Goal: Transaction & Acquisition: Purchase product/service

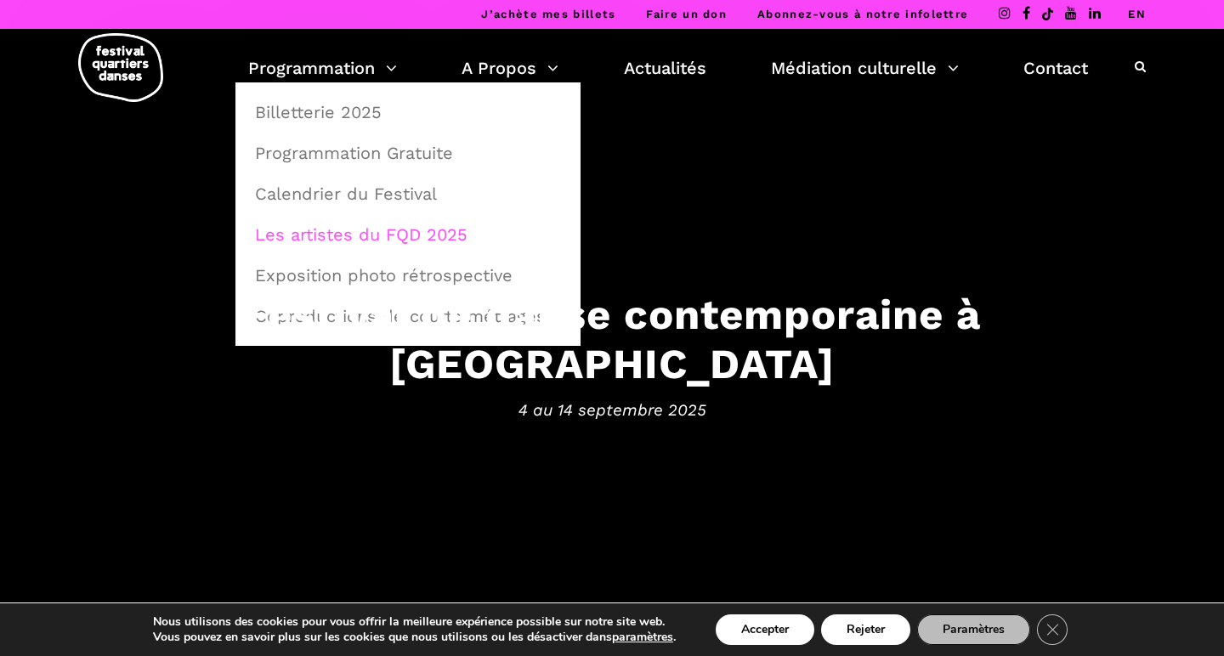
click at [348, 236] on link "Les artistes du FQD 2025" at bounding box center [408, 234] width 326 height 39
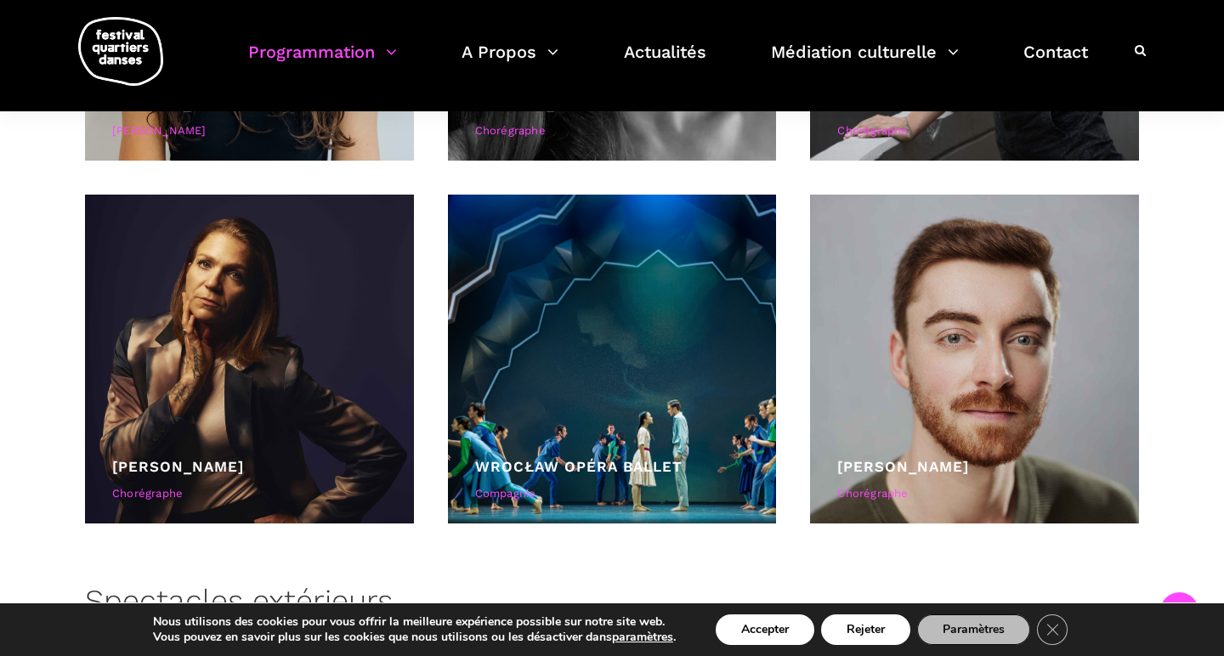
scroll to position [3606, 0]
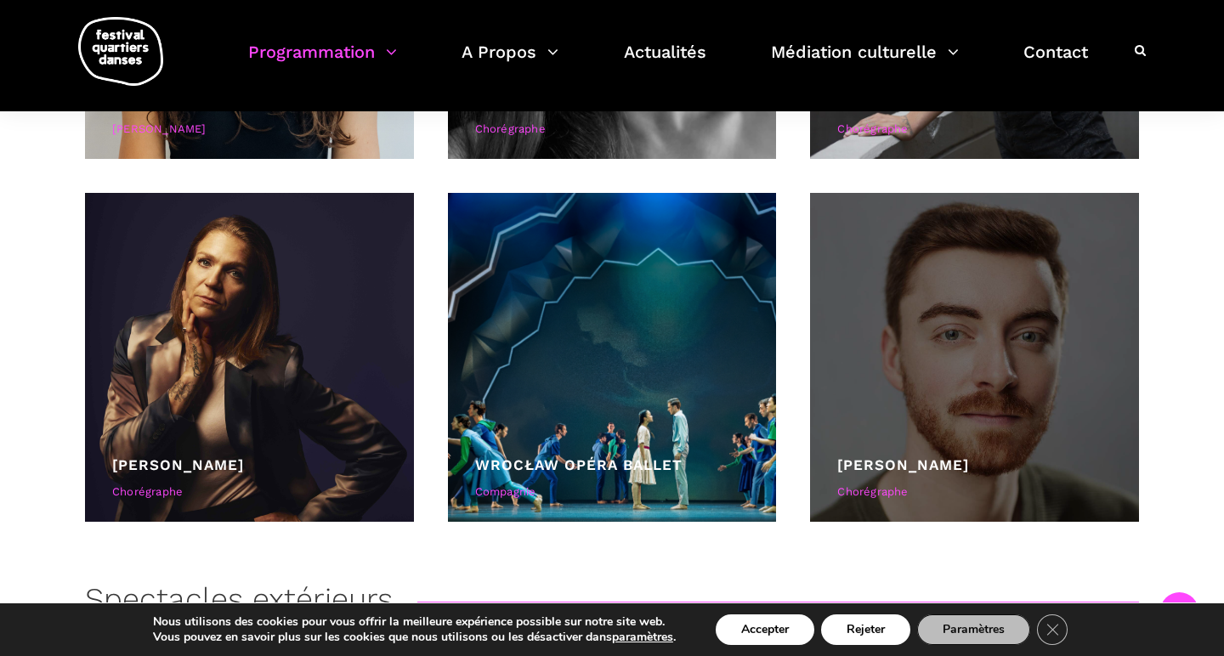
click at [943, 376] on div at bounding box center [974, 357] width 329 height 329
click at [975, 455] on div "[PERSON_NAME]" at bounding box center [974, 465] width 275 height 23
click at [1026, 404] on div at bounding box center [974, 357] width 329 height 329
click at [900, 484] on div "Chorégraphe" at bounding box center [974, 493] width 275 height 18
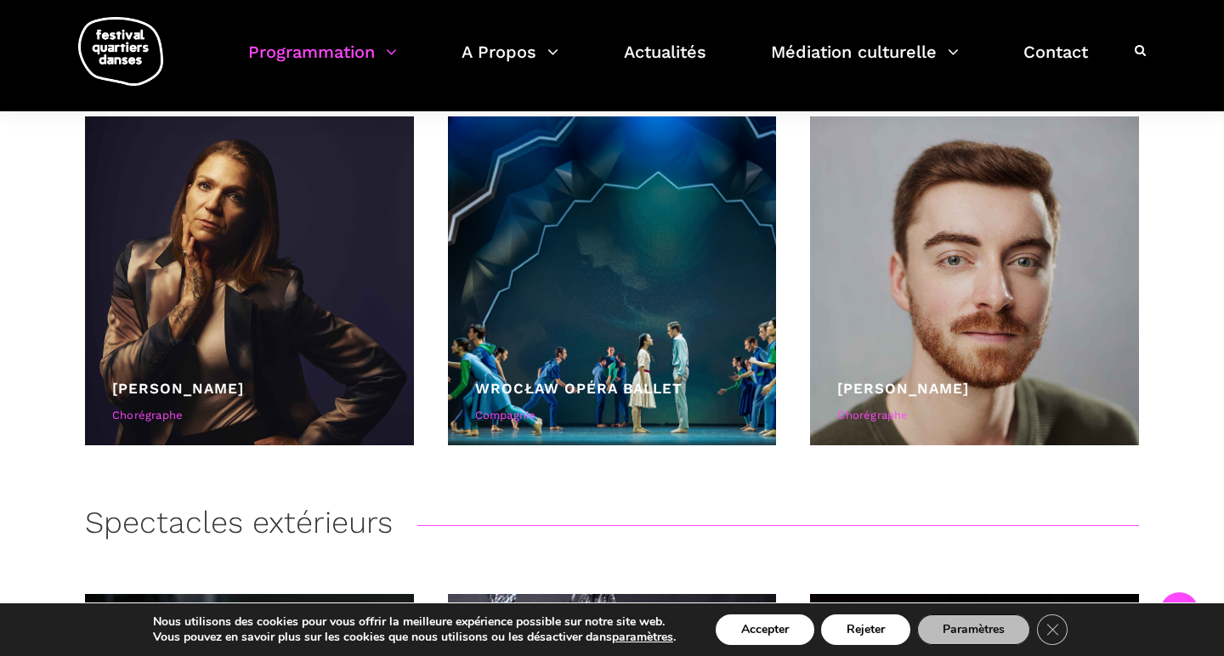
scroll to position [3657, 0]
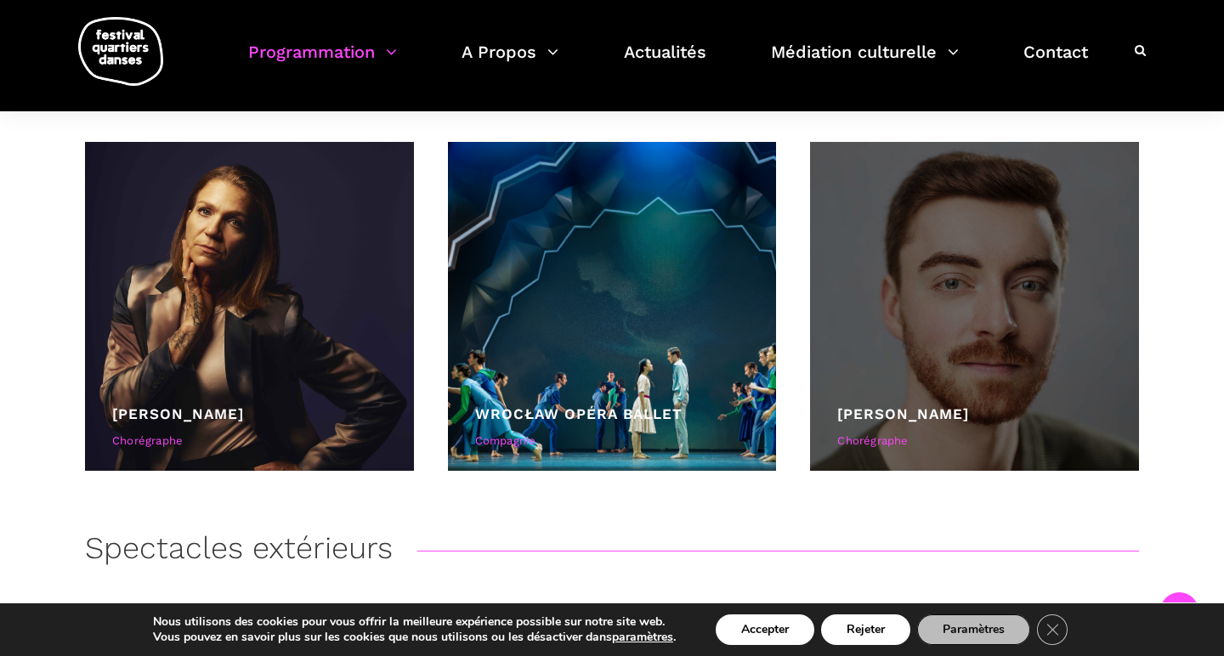
click at [953, 394] on div at bounding box center [974, 306] width 329 height 329
click at [877, 439] on div "Chorégraphe" at bounding box center [974, 442] width 275 height 18
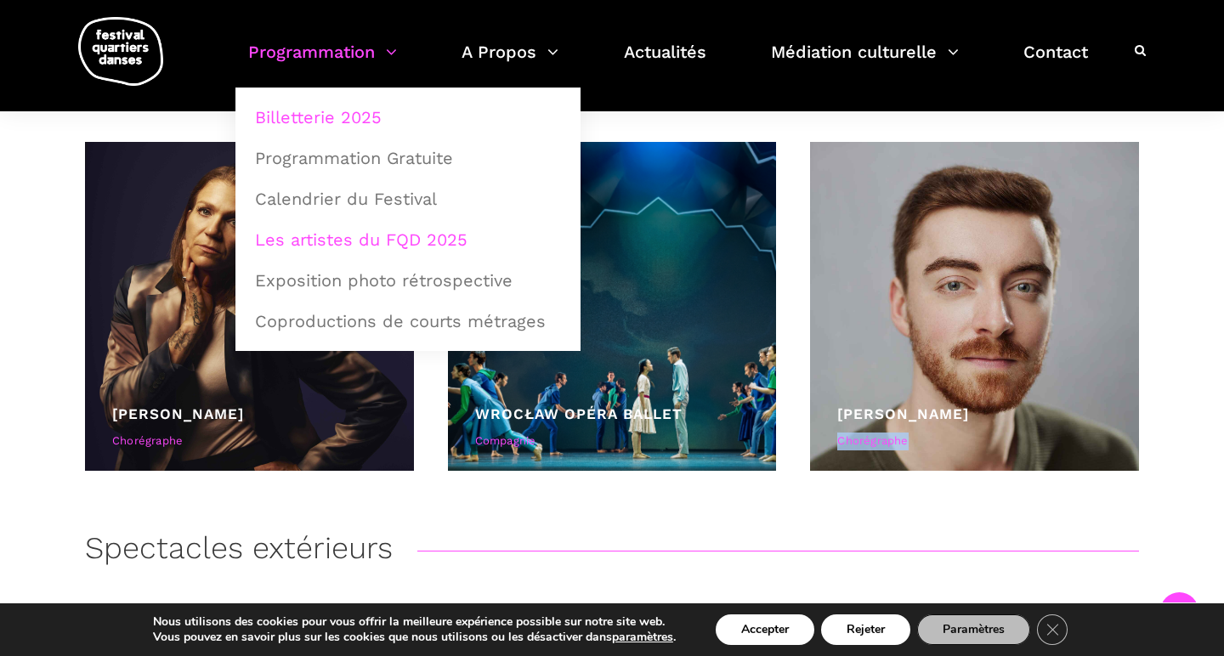
click at [322, 118] on link "Billetterie 2025" at bounding box center [408, 117] width 326 height 39
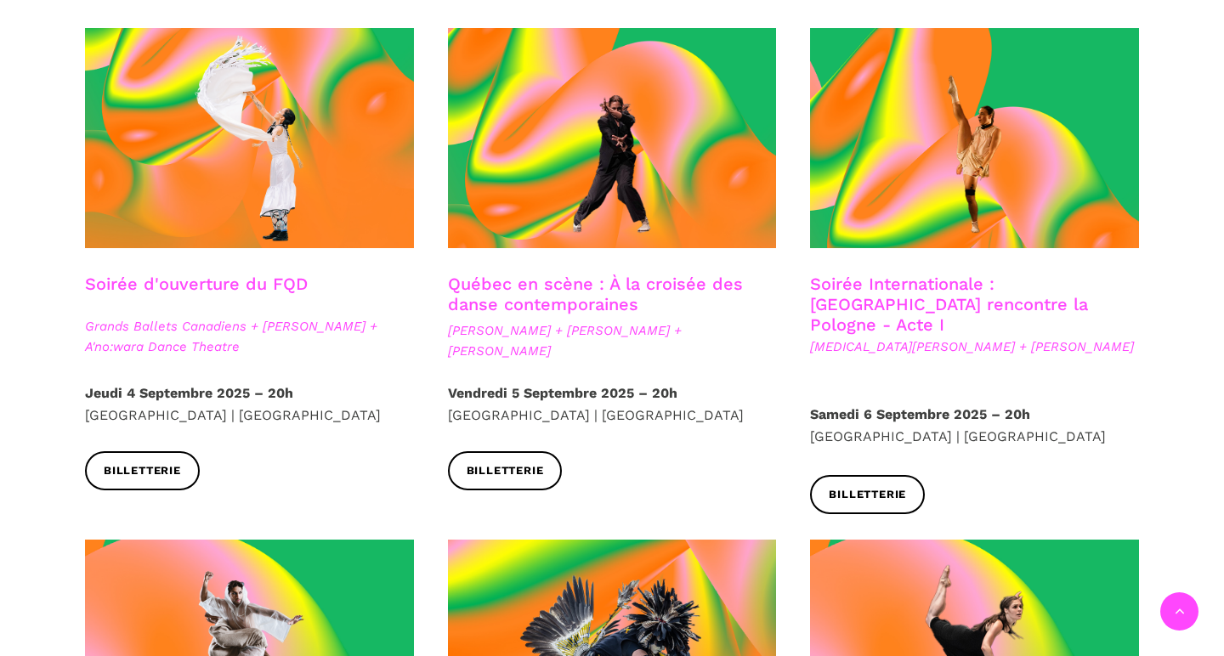
scroll to position [508, 0]
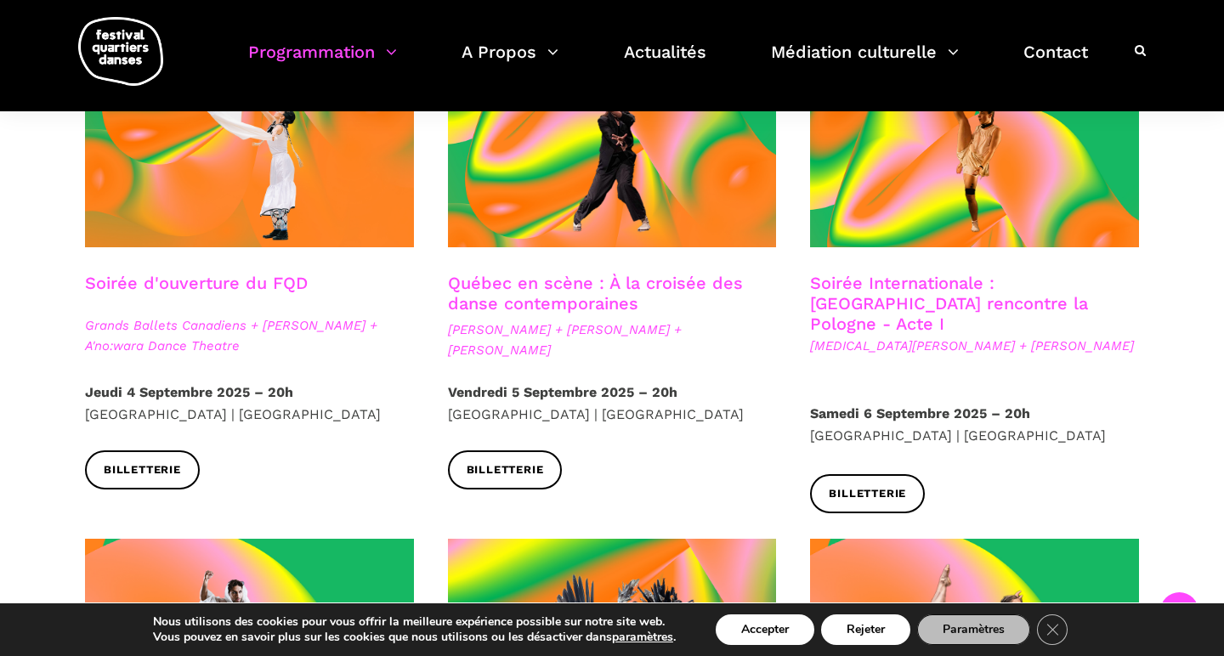
click at [610, 302] on link "Québec en scène : À la croisée des danse contemporaines" at bounding box center [595, 293] width 295 height 41
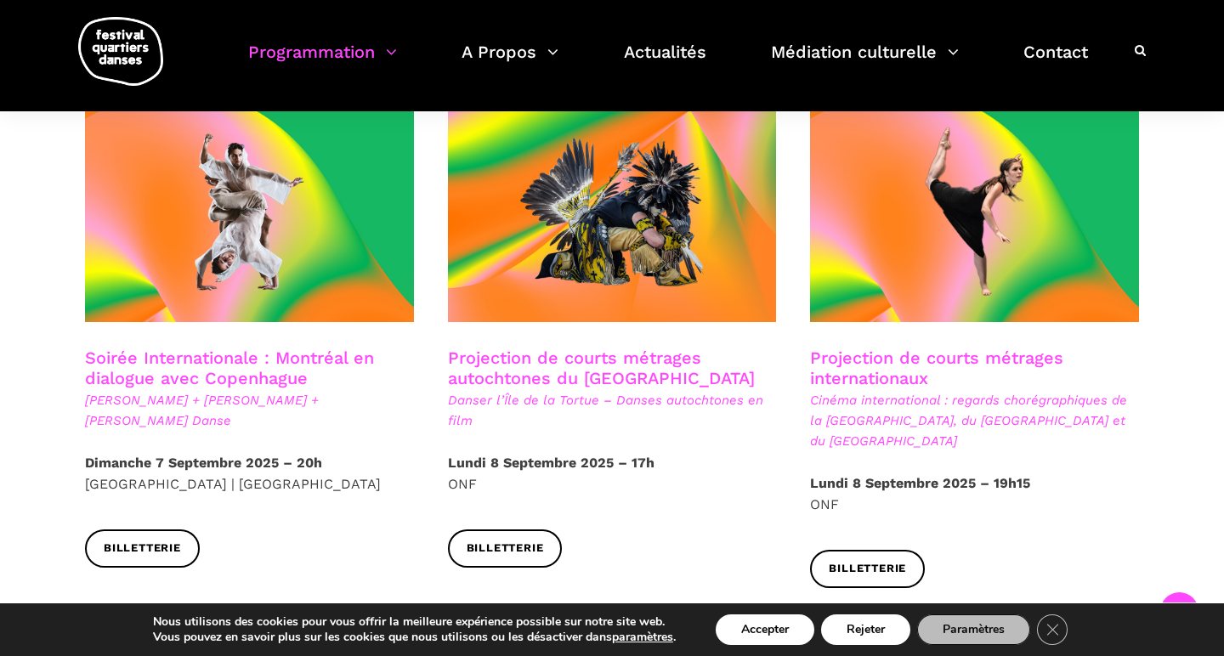
scroll to position [959, 0]
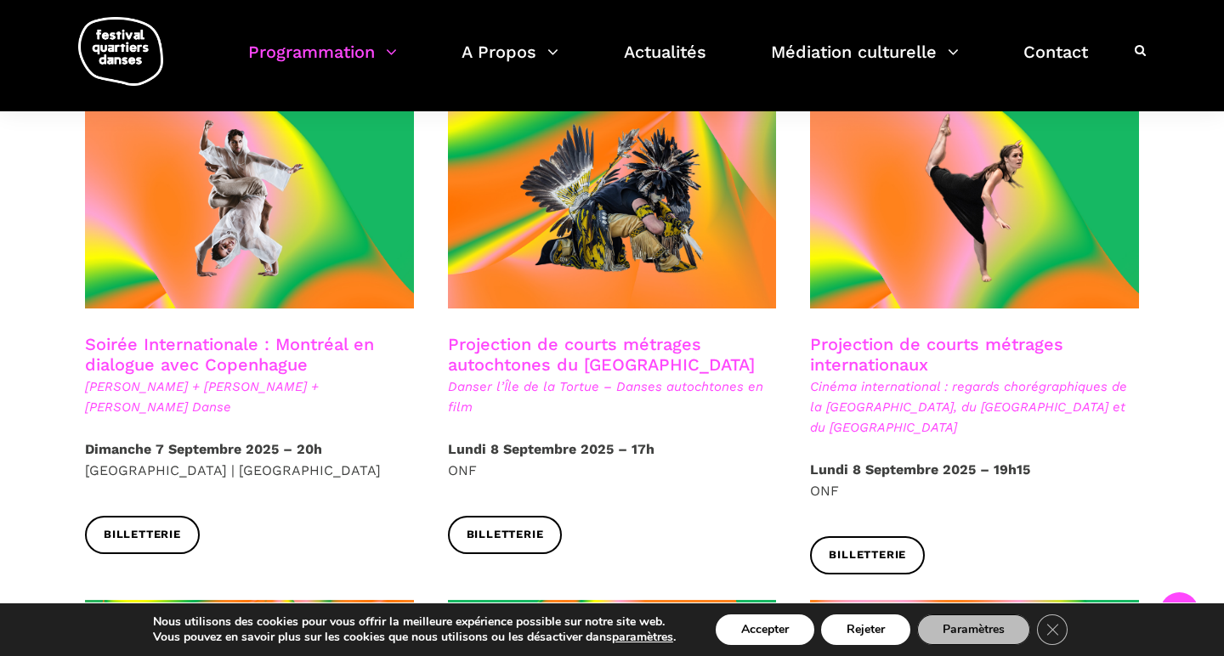
click at [219, 377] on span "[PERSON_NAME] + [PERSON_NAME] + [PERSON_NAME] Danse" at bounding box center [249, 397] width 329 height 41
click at [271, 377] on span "[PERSON_NAME] + [PERSON_NAME] + [PERSON_NAME] Danse" at bounding box center [249, 397] width 329 height 41
click at [207, 441] on strong "Dimanche 7 Septembre 2025 – 20h" at bounding box center [203, 449] width 237 height 16
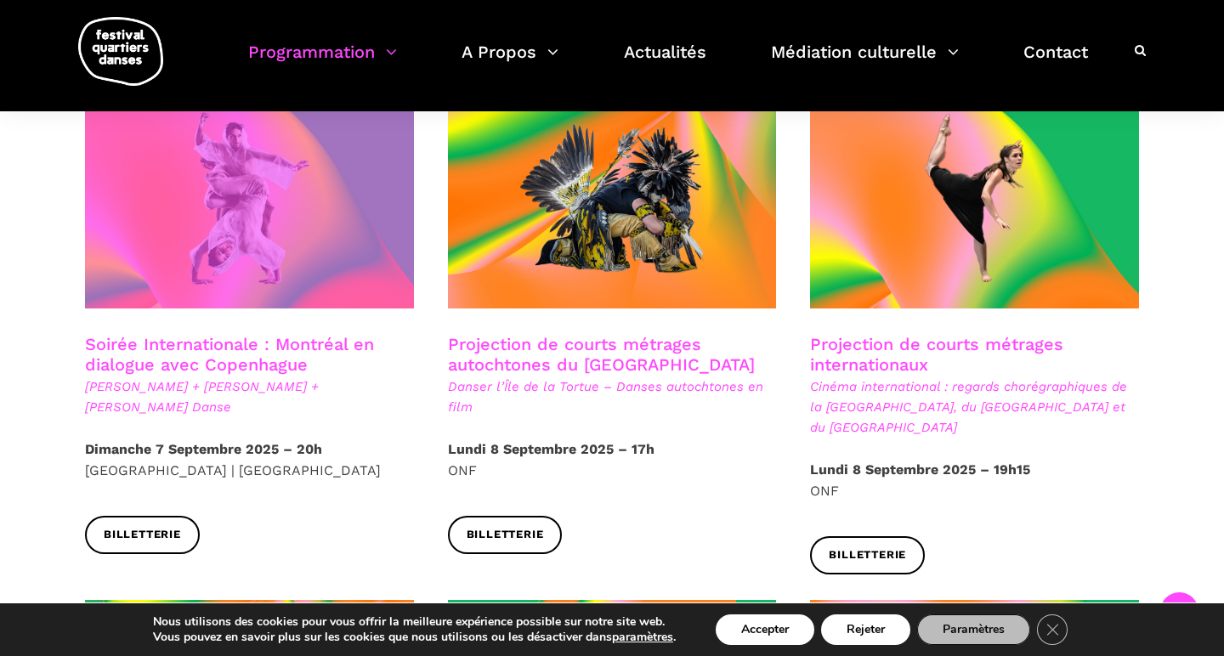
click at [256, 235] on span at bounding box center [249, 198] width 329 height 220
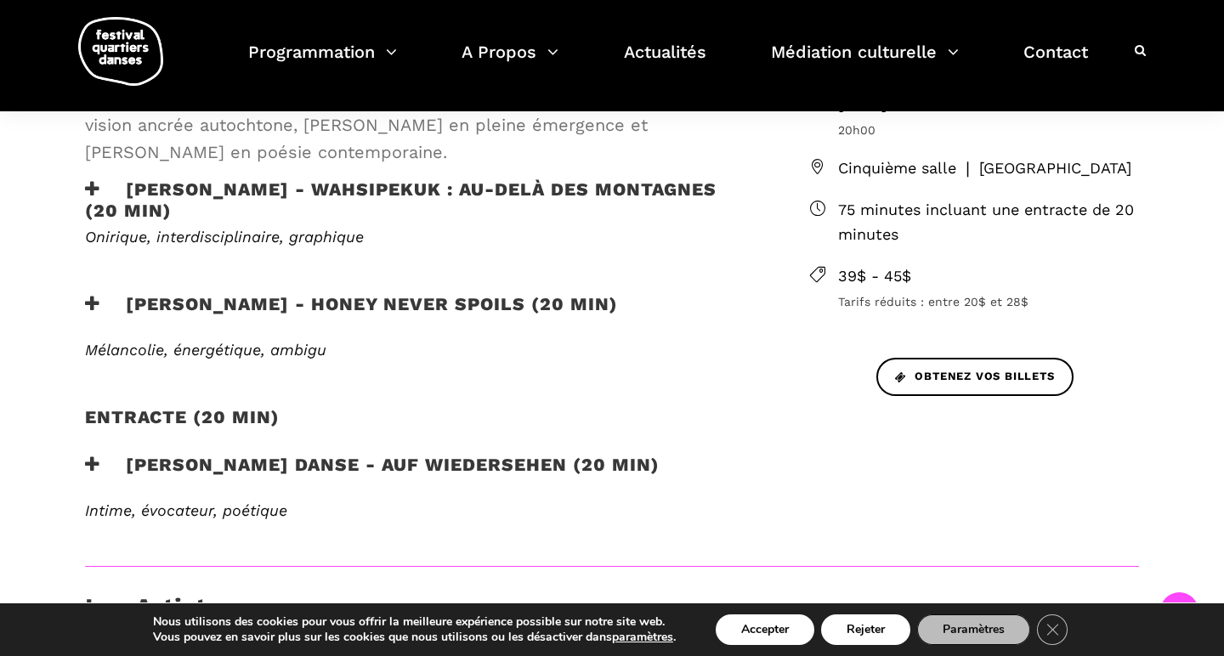
scroll to position [555, 0]
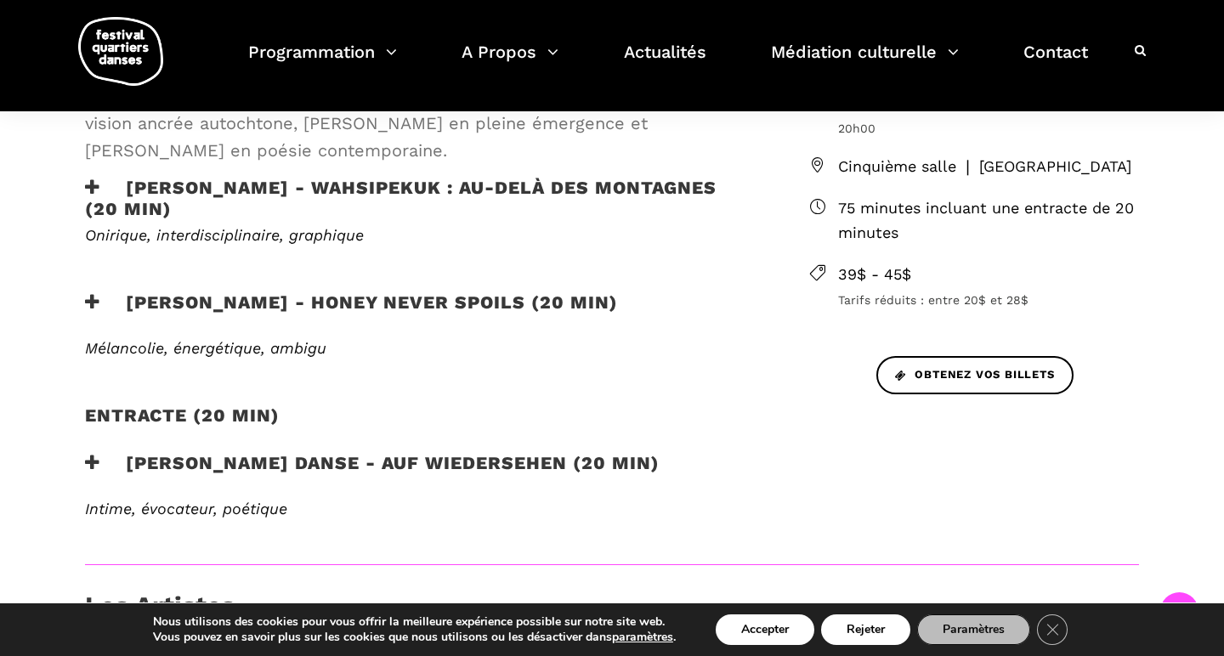
click at [478, 299] on h3 "[PERSON_NAME] - Honey Never Spoils (20 min)" at bounding box center [351, 313] width 533 height 42
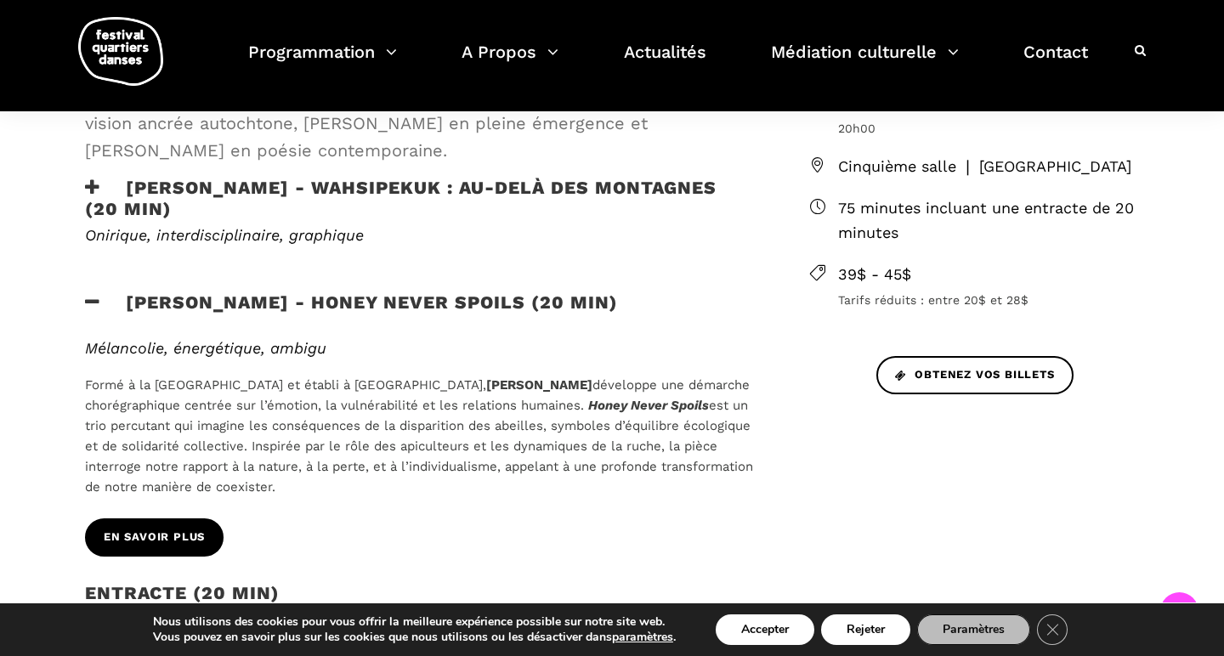
click at [139, 531] on span "En savoir plus" at bounding box center [154, 538] width 101 height 18
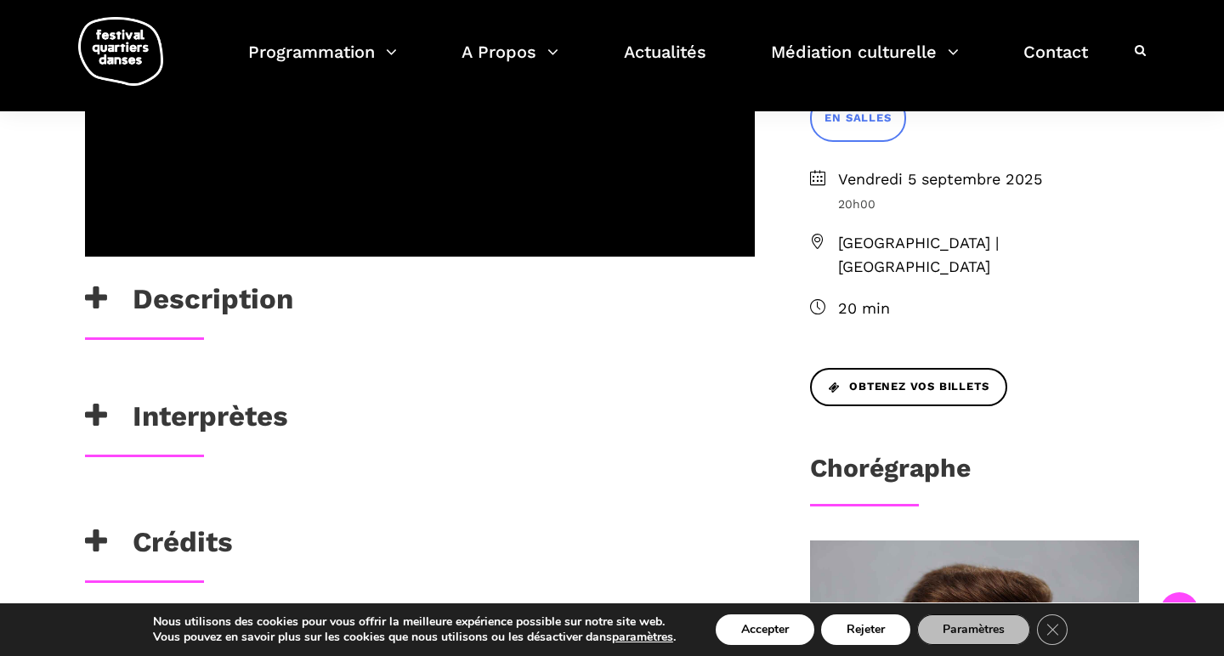
scroll to position [450, 0]
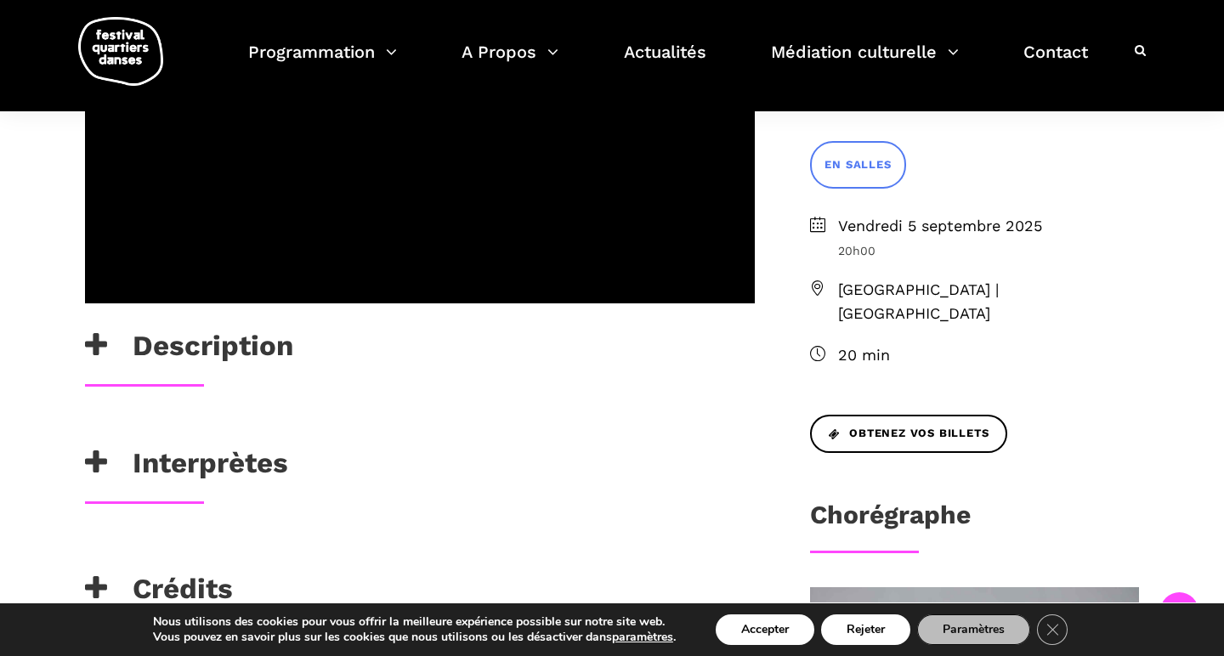
click at [286, 337] on h3 "Description" at bounding box center [189, 350] width 208 height 42
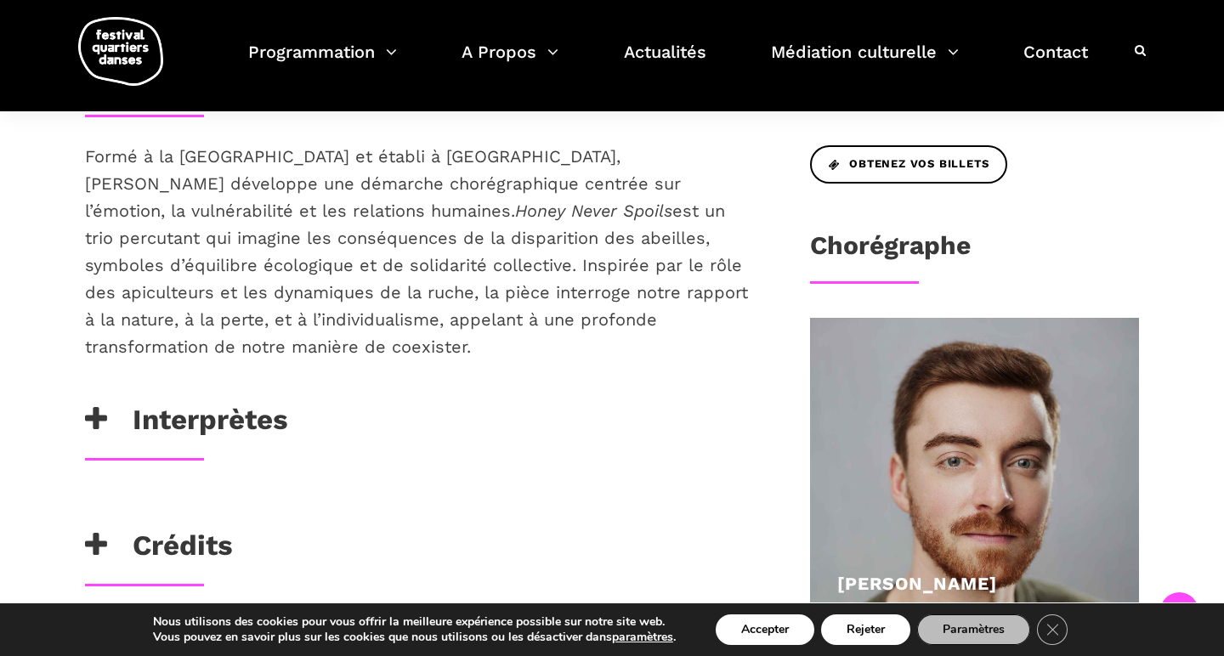
scroll to position [746, 0]
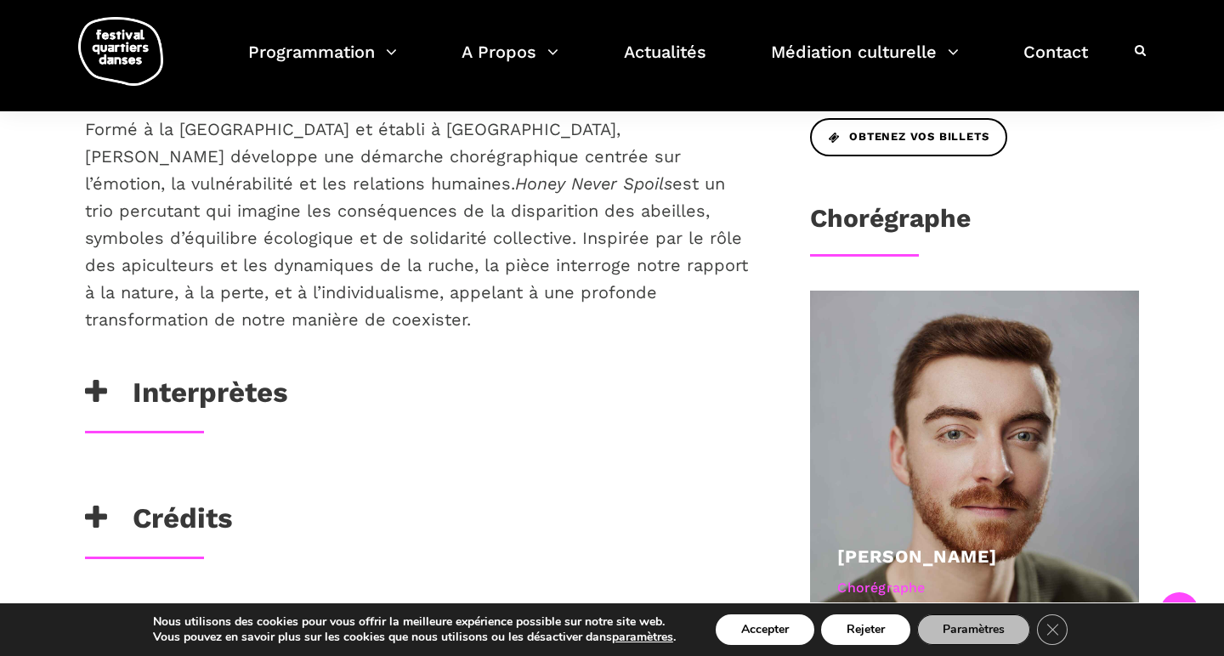
click at [284, 397] on h3 "Interprètes" at bounding box center [186, 397] width 203 height 42
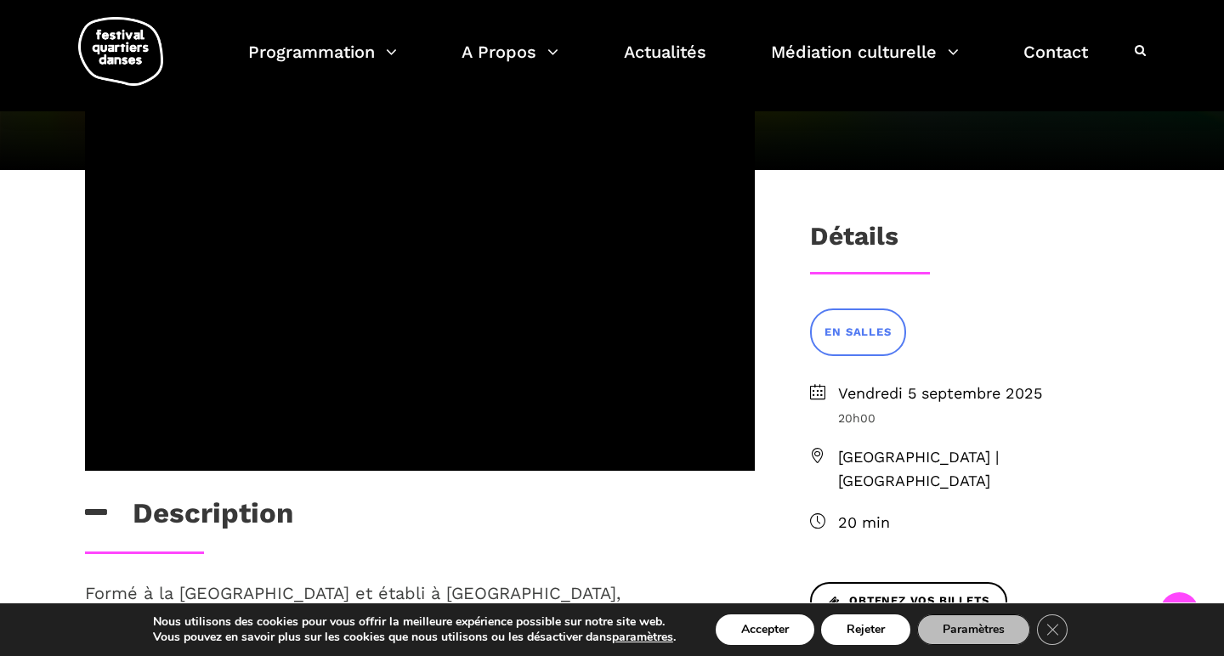
scroll to position [272, 0]
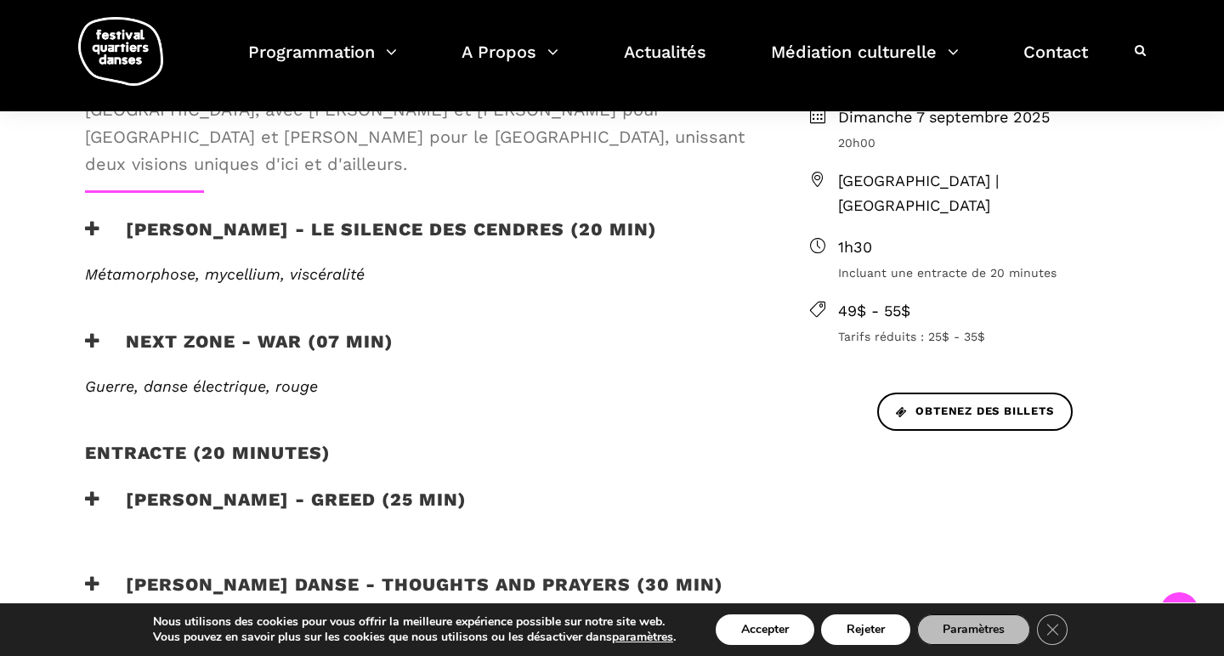
scroll to position [597, 0]
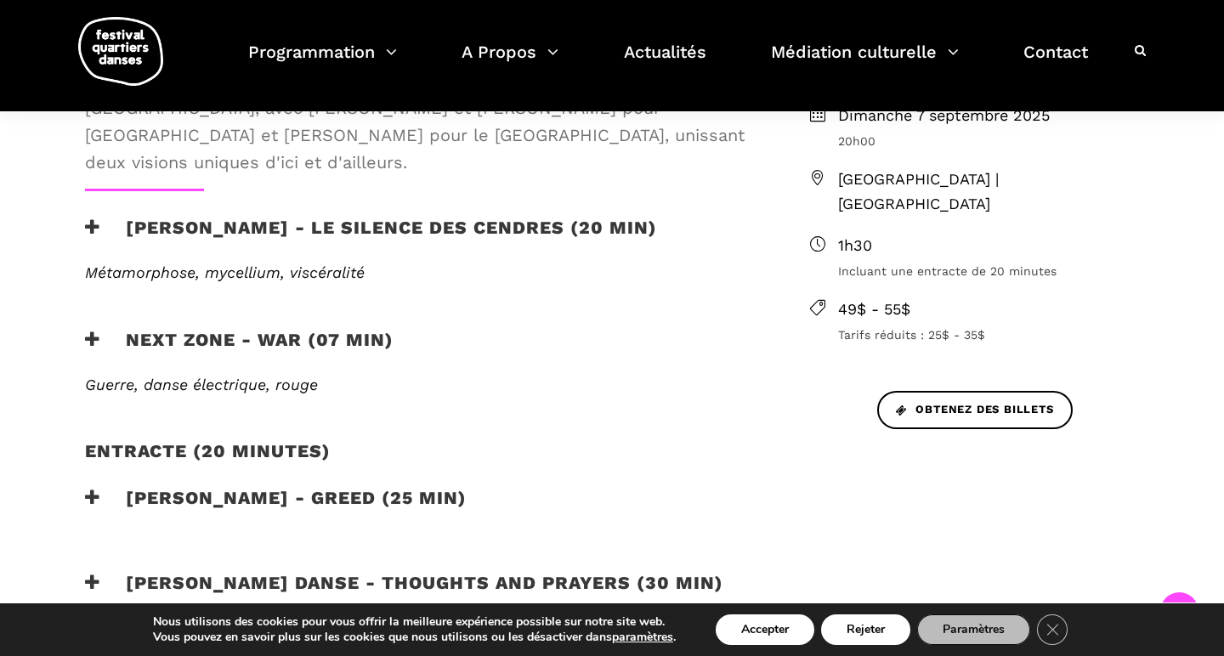
click at [432, 217] on h3 "[PERSON_NAME] - Le silence des cendres (20 min)" at bounding box center [371, 238] width 572 height 42
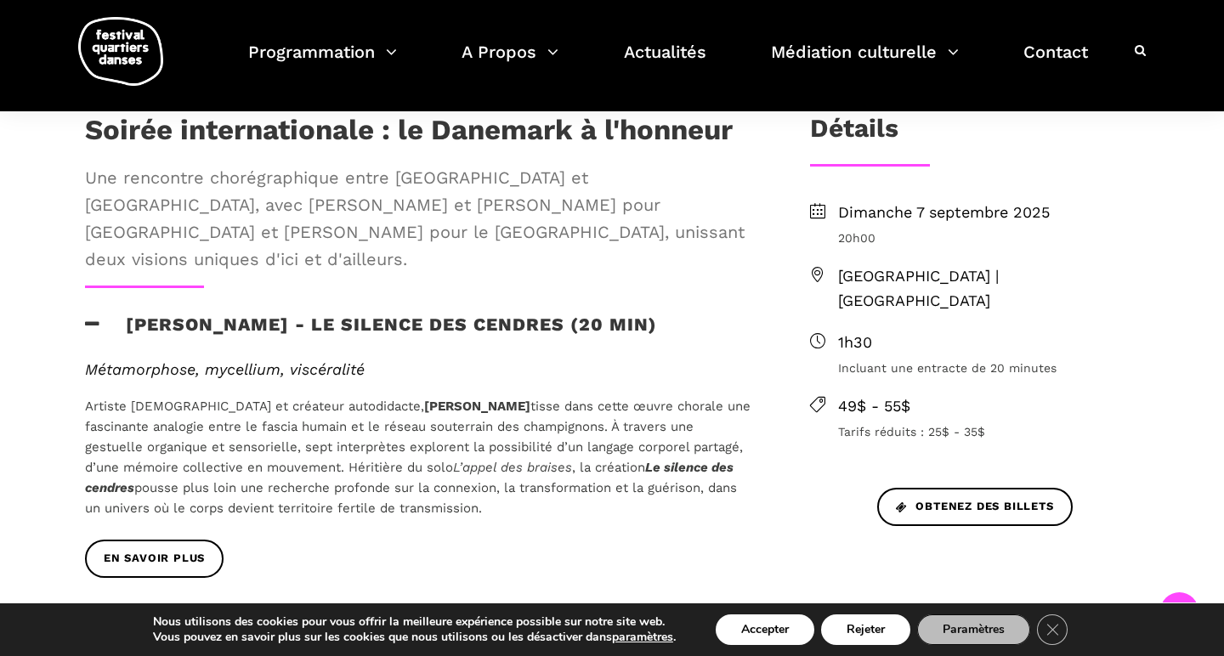
scroll to position [501, 0]
